Goal: Information Seeking & Learning: Find specific fact

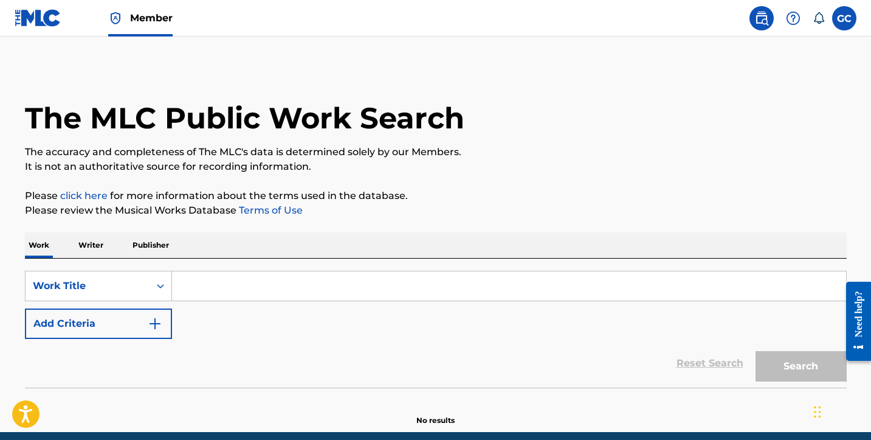
click at [761, 26] on link at bounding box center [762, 18] width 24 height 24
click at [251, 289] on input "Search Form" at bounding box center [509, 285] width 674 height 29
paste input "BLOOD RED BLOOD"
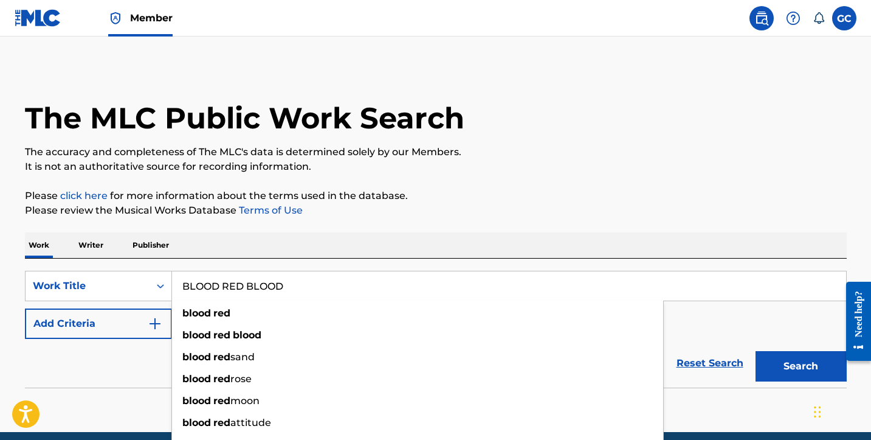
type input "BLOOD RED BLOOD"
click at [801, 366] on button "Search" at bounding box center [801, 366] width 91 height 30
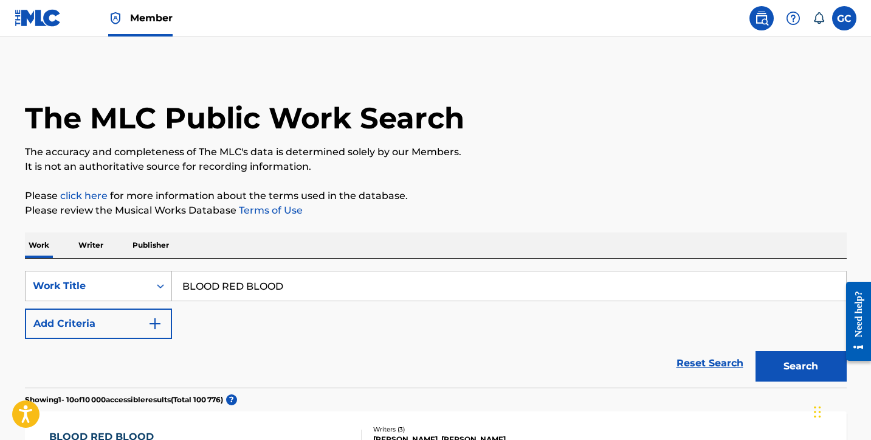
click at [131, 286] on div "Work Title" at bounding box center [98, 286] width 147 height 30
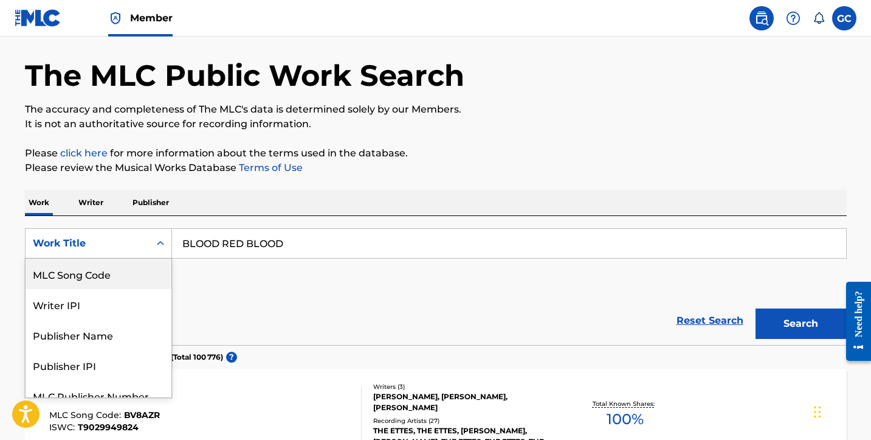
scroll to position [44, 0]
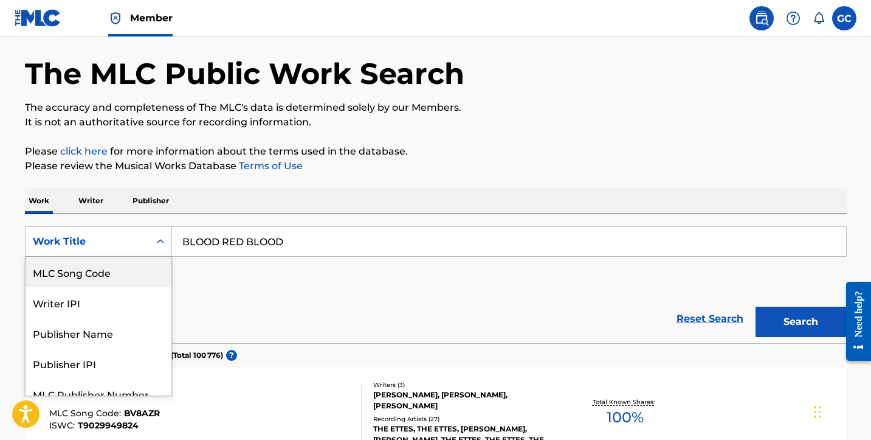
click at [103, 277] on div "MLC Song Code" at bounding box center [99, 272] width 146 height 30
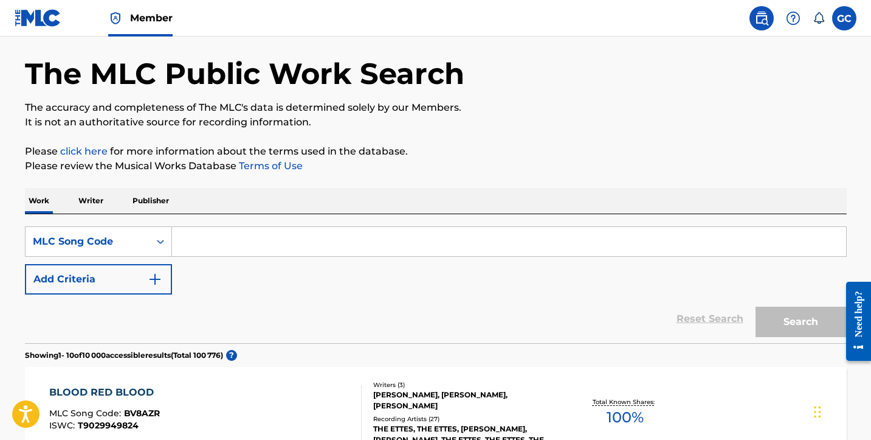
click at [236, 245] on input "Search Form" at bounding box center [509, 241] width 674 height 29
paste input "PD01GU"
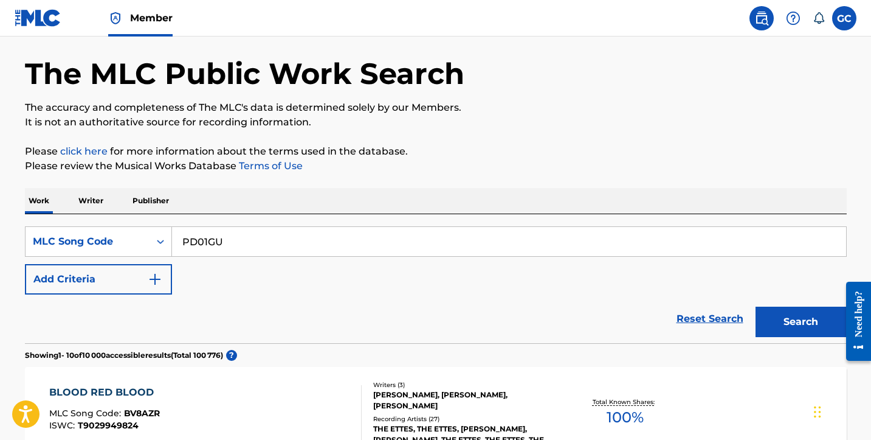
click at [801, 322] on button "Search" at bounding box center [801, 321] width 91 height 30
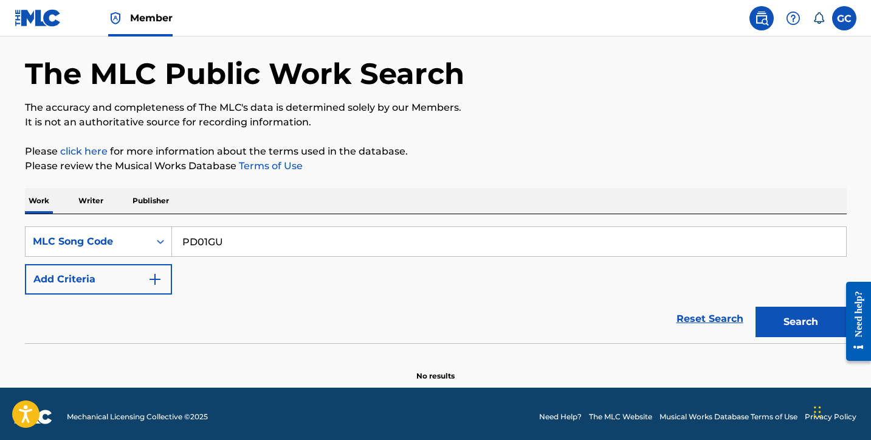
drag, startPoint x: 238, startPoint y: 243, endPoint x: 175, endPoint y: 243, distance: 63.9
click at [175, 243] on input "PD01GU" at bounding box center [509, 241] width 674 height 29
paste input "T"
type input "PD01GT"
click at [797, 320] on button "Search" at bounding box center [801, 321] width 91 height 30
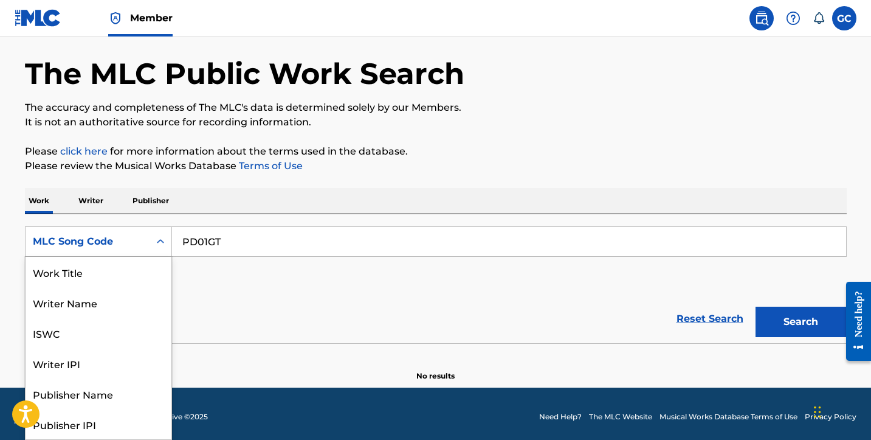
click at [120, 237] on div "MLC Song Code" at bounding box center [87, 241] width 109 height 15
click at [94, 281] on div "Work Title" at bounding box center [99, 272] width 146 height 30
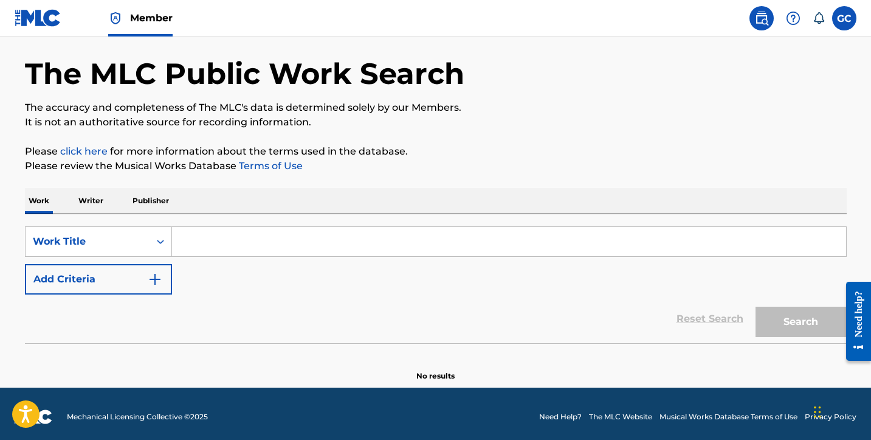
click at [238, 244] on input "Search Form" at bounding box center [509, 241] width 674 height 29
paste input "BLOOD RED BLOOD"
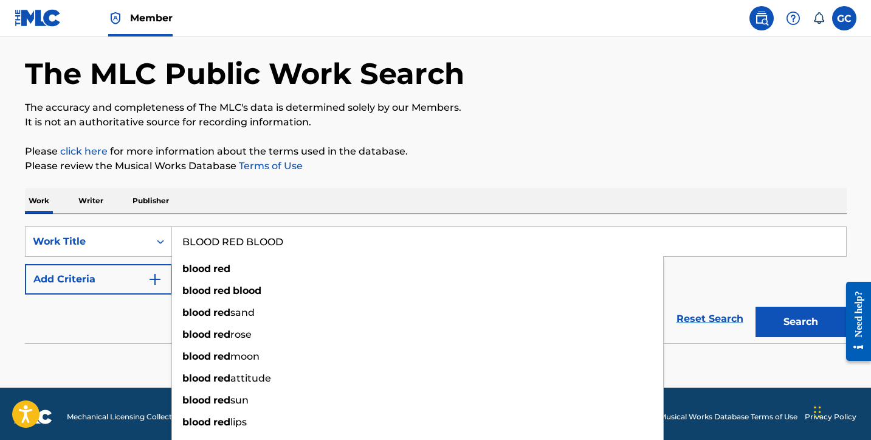
type input "BLOOD RED BLOOD"
click at [128, 280] on button "Add Criteria" at bounding box center [98, 279] width 147 height 30
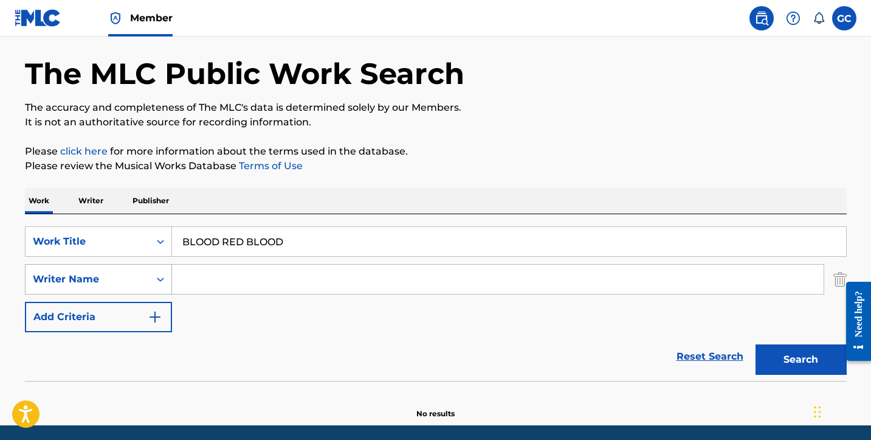
click at [157, 280] on icon "Search Form" at bounding box center [160, 279] width 12 height 12
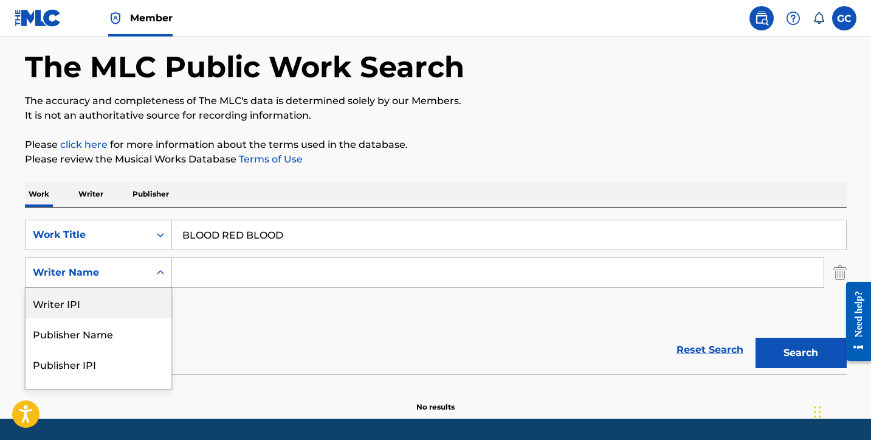
scroll to position [52, 0]
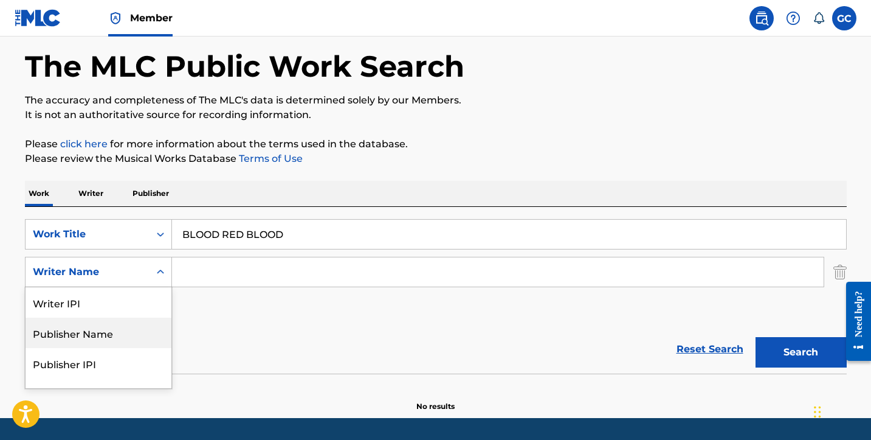
click at [116, 333] on div "Publisher Name" at bounding box center [99, 332] width 146 height 30
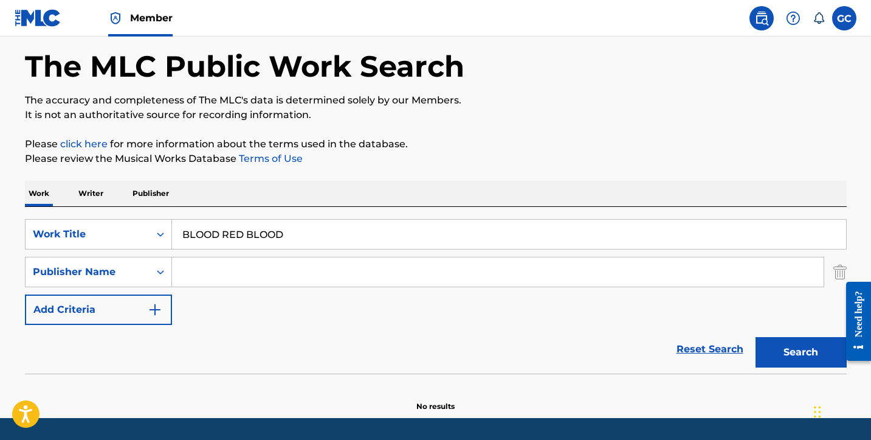
click at [232, 277] on input "Search Form" at bounding box center [498, 271] width 652 height 29
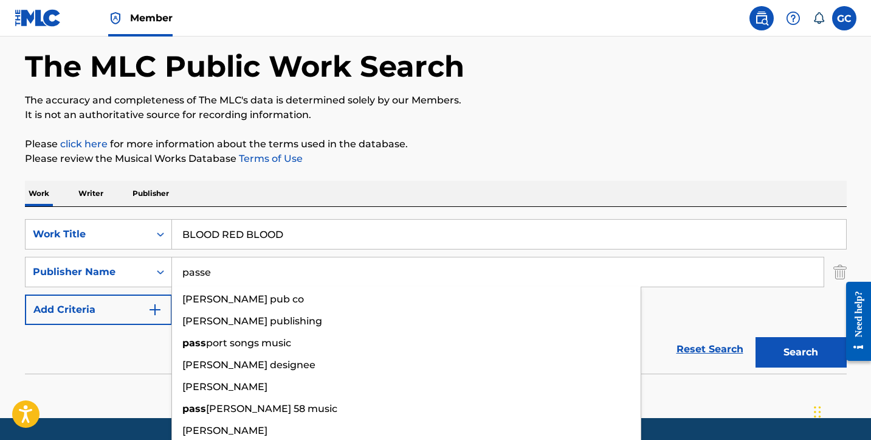
type input "passe"
click at [801, 352] on button "Search" at bounding box center [801, 352] width 91 height 30
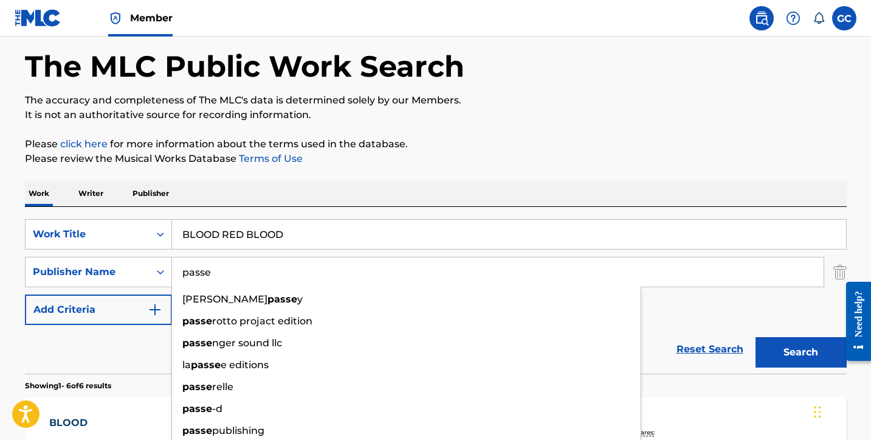
click at [480, 162] on p "Please review the Musical Works Database Terms of Use" at bounding box center [436, 158] width 822 height 15
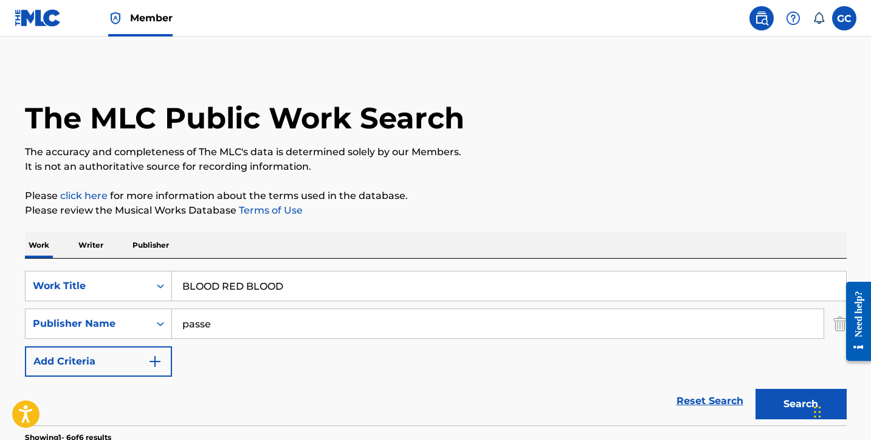
scroll to position [0, 0]
drag, startPoint x: 302, startPoint y: 286, endPoint x: 120, endPoint y: 285, distance: 182.4
click at [120, 285] on div "SearchWithCriteria8997be48-8335-4b26-9e84-40ccf34b66cc Work Title BLOOD RED BLO…" at bounding box center [436, 286] width 822 height 30
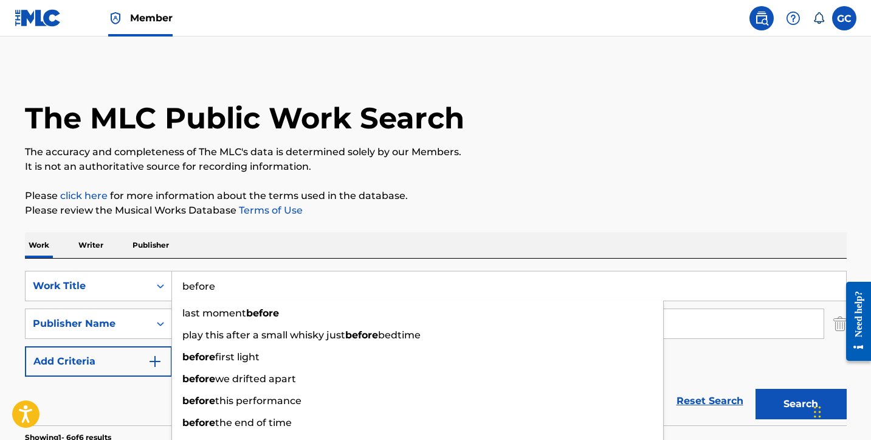
type input "before"
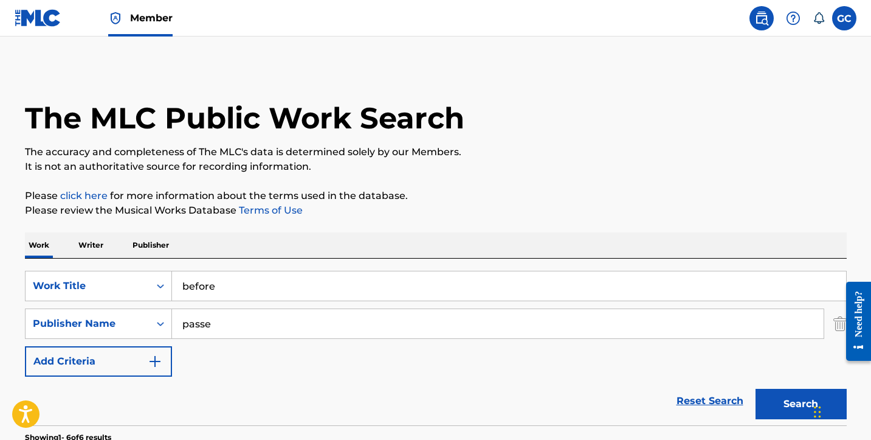
click at [455, 216] on p "Please review the Musical Works Database Terms of Use" at bounding box center [436, 210] width 822 height 15
click at [284, 324] on input "passe" at bounding box center [498, 323] width 652 height 29
type input "p"
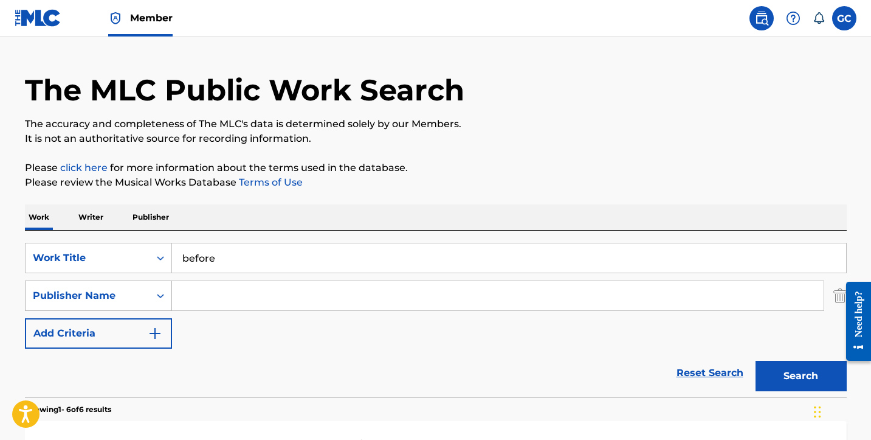
click at [145, 311] on div "Publisher Name" at bounding box center [98, 295] width 147 height 30
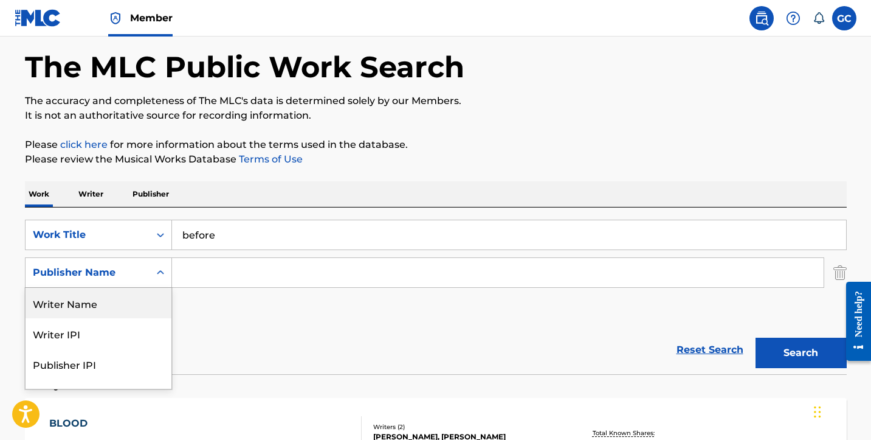
scroll to position [52, 0]
click at [103, 310] on div "Writer Name" at bounding box center [99, 302] width 146 height 30
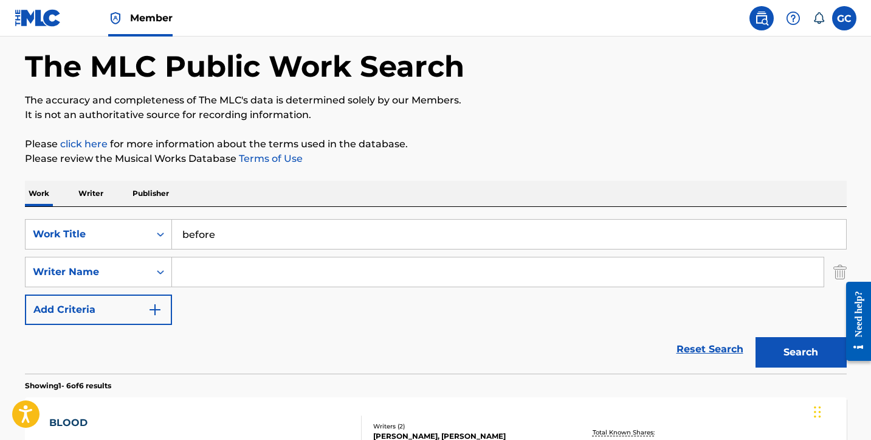
click at [237, 267] on input "Search Form" at bounding box center [498, 271] width 652 height 29
type input "i"
type input "w"
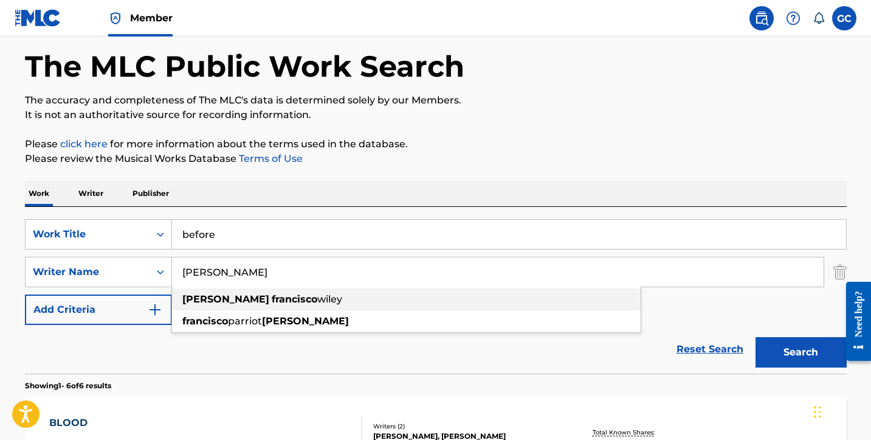
click at [272, 297] on strong "francisco" at bounding box center [295, 299] width 46 height 12
type input "[PERSON_NAME] [PERSON_NAME]"
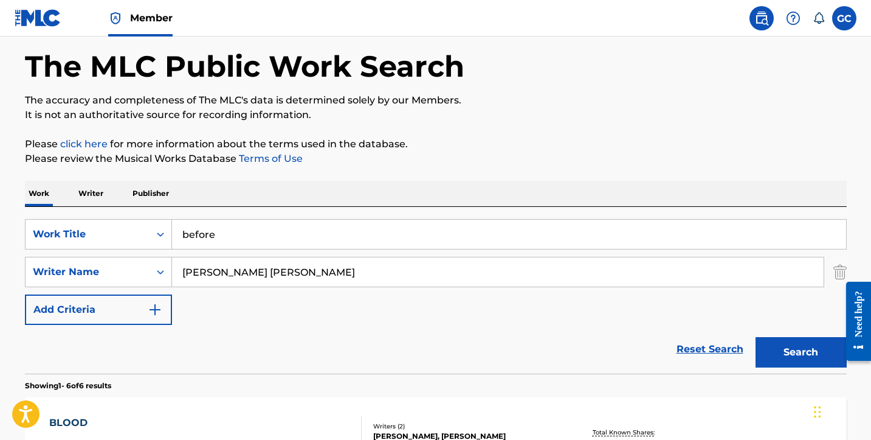
click at [777, 351] on button "Search" at bounding box center [801, 352] width 91 height 30
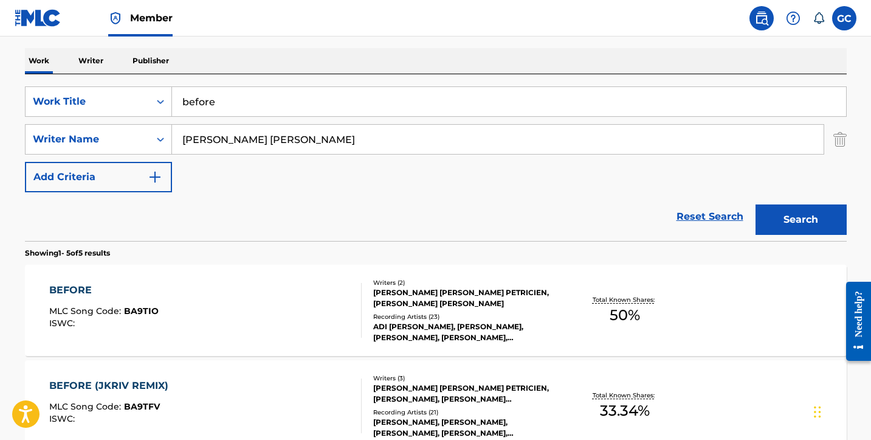
scroll to position [192, 0]
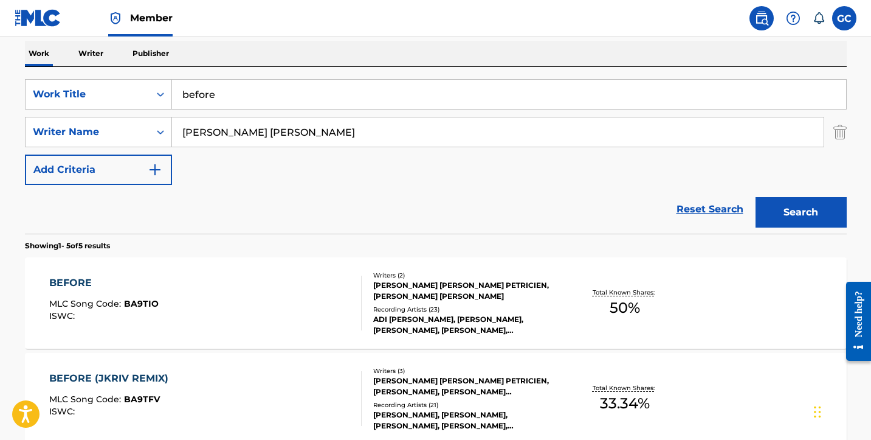
click at [201, 308] on div "BEFORE MLC Song Code : BA9TIO ISWC :" at bounding box center [205, 302] width 313 height 55
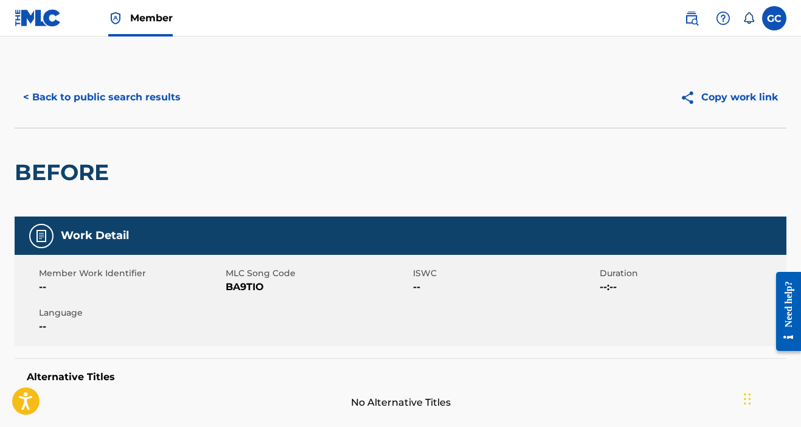
click at [121, 91] on button "< Back to public search results" at bounding box center [102, 97] width 175 height 30
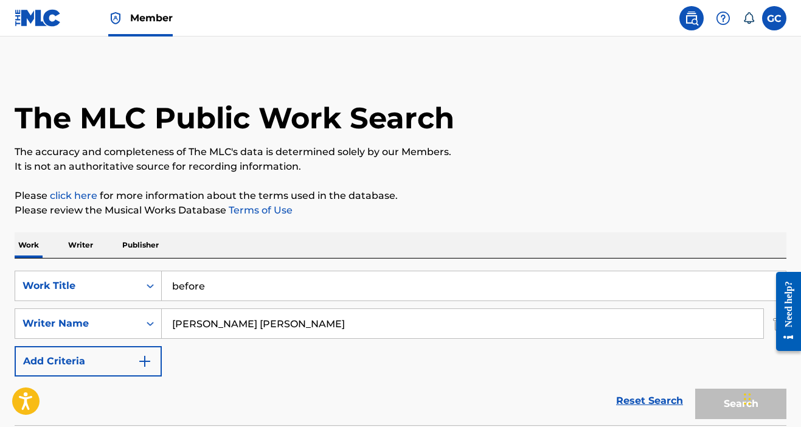
scroll to position [192, 0]
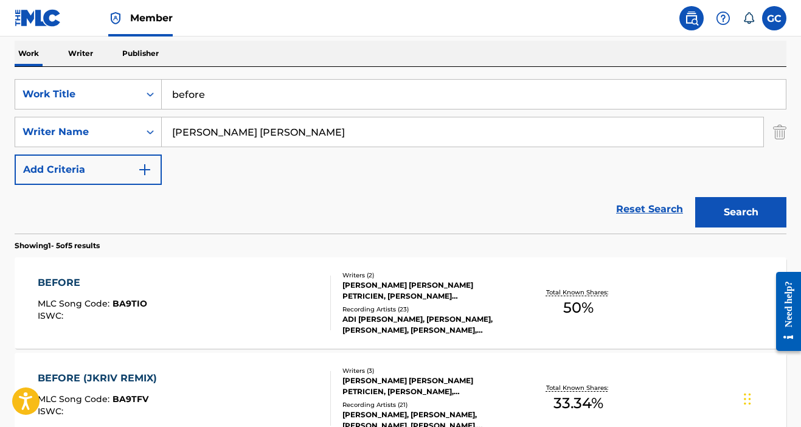
click at [689, 20] on img at bounding box center [691, 18] width 15 height 15
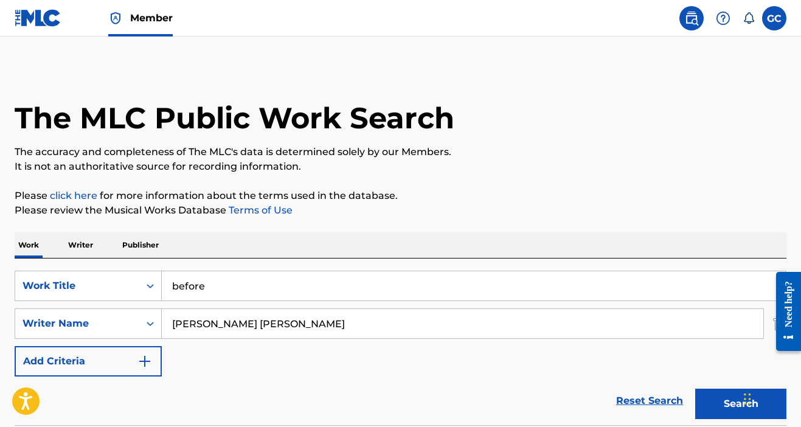
click at [47, 21] on img at bounding box center [38, 18] width 47 height 18
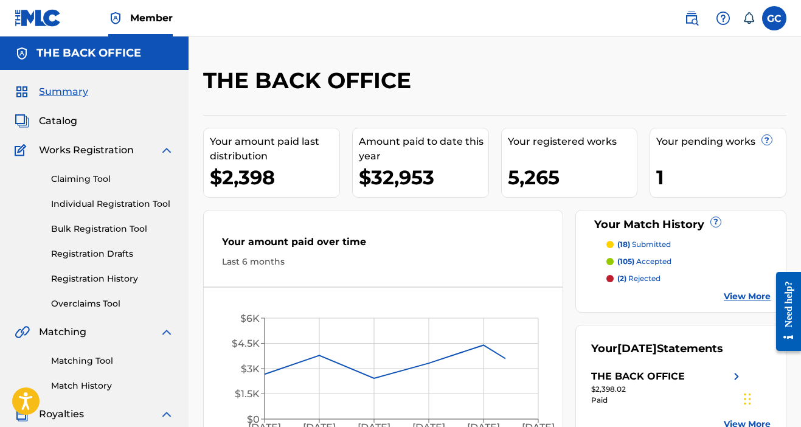
click at [68, 124] on span "Catalog" at bounding box center [58, 121] width 38 height 15
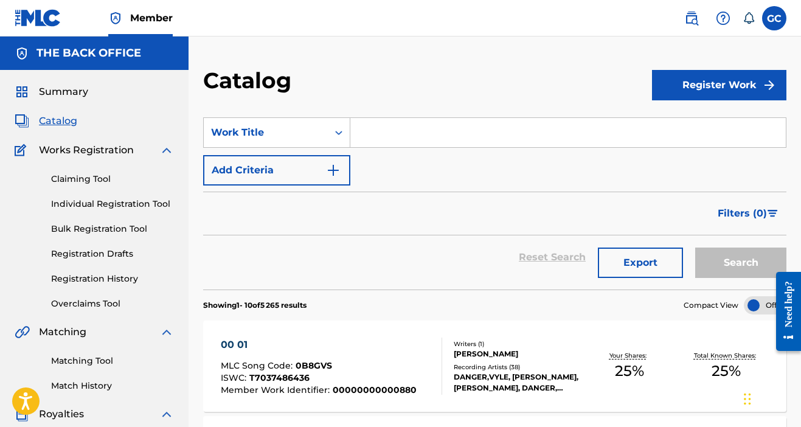
click at [415, 139] on input "Search Form" at bounding box center [567, 132] width 435 height 29
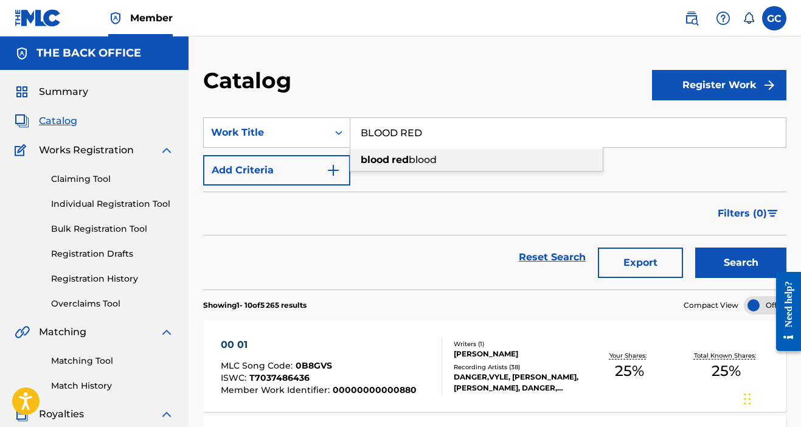
click at [456, 162] on div "blood red blood" at bounding box center [476, 160] width 252 height 22
type input "blood red blood"
click at [718, 257] on button "Search" at bounding box center [740, 263] width 91 height 30
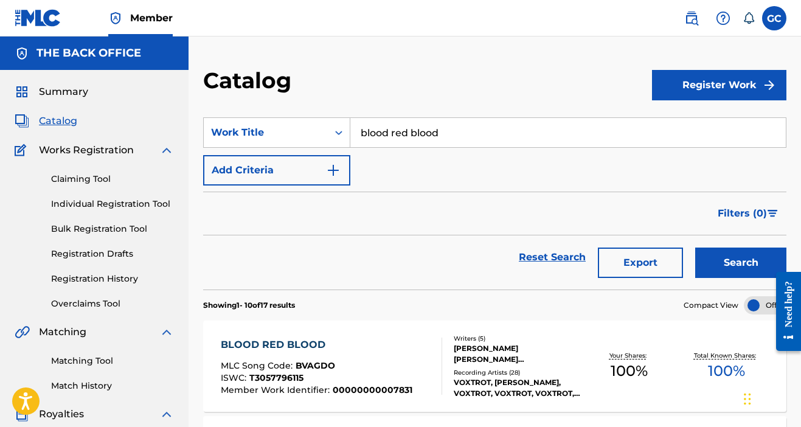
click at [298, 341] on div "BLOOD RED BLOOD" at bounding box center [317, 345] width 192 height 15
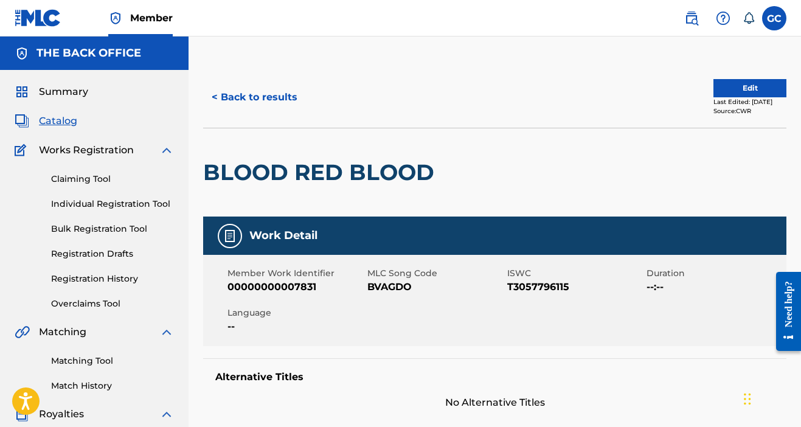
click at [256, 86] on button "< Back to results" at bounding box center [254, 97] width 103 height 30
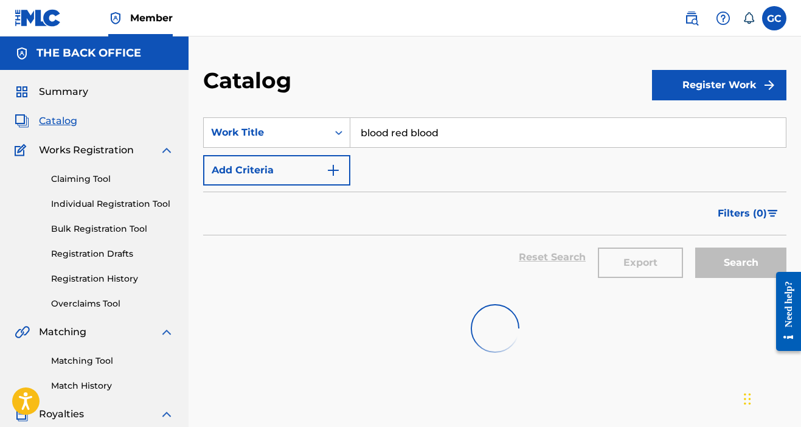
drag, startPoint x: 449, startPoint y: 133, endPoint x: 351, endPoint y: 133, distance: 98.5
click at [351, 133] on input "blood red blood" at bounding box center [567, 132] width 435 height 29
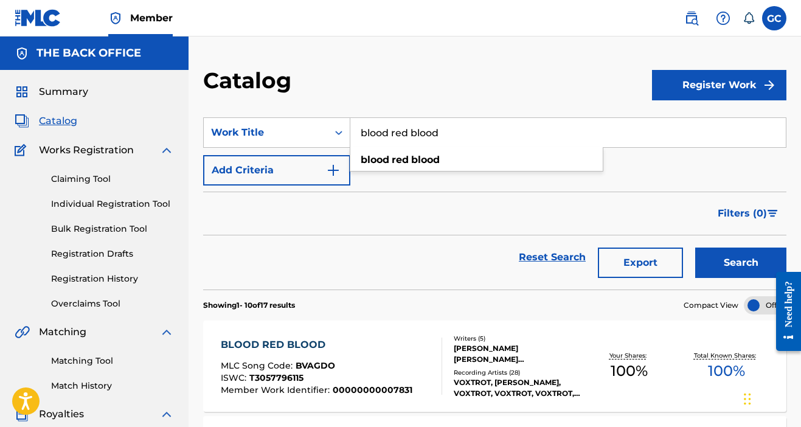
paste input "BROTHER IN CONFLICT"
click at [407, 158] on strong "in" at bounding box center [406, 160] width 10 height 12
type input "brother in conflict"
click at [725, 266] on button "Search" at bounding box center [740, 263] width 91 height 30
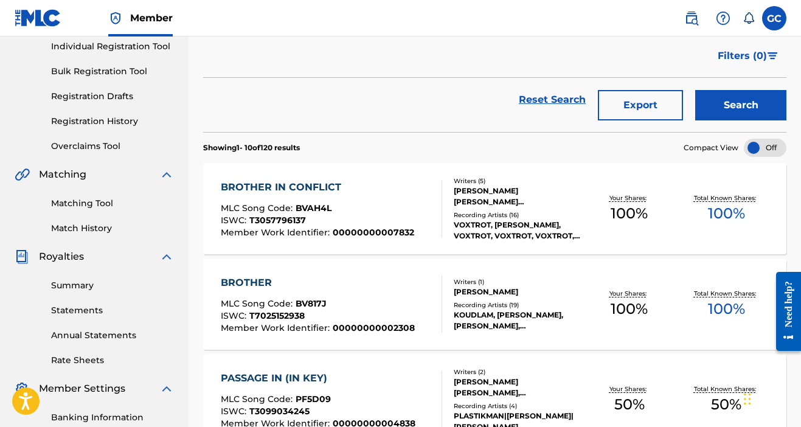
scroll to position [173, 0]
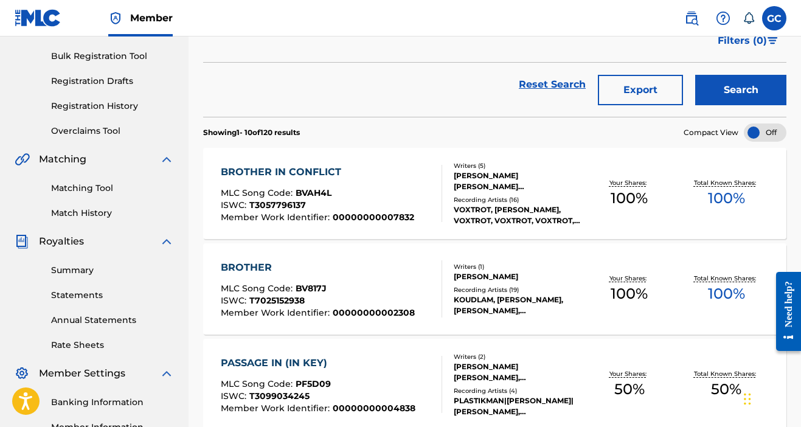
click at [277, 174] on div "BROTHER IN CONFLICT" at bounding box center [317, 172] width 193 height 15
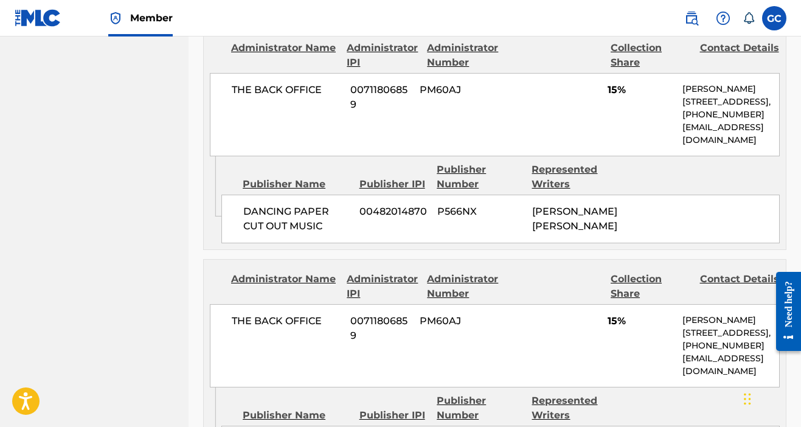
scroll to position [720, 0]
